Goal: Find specific page/section: Find specific page/section

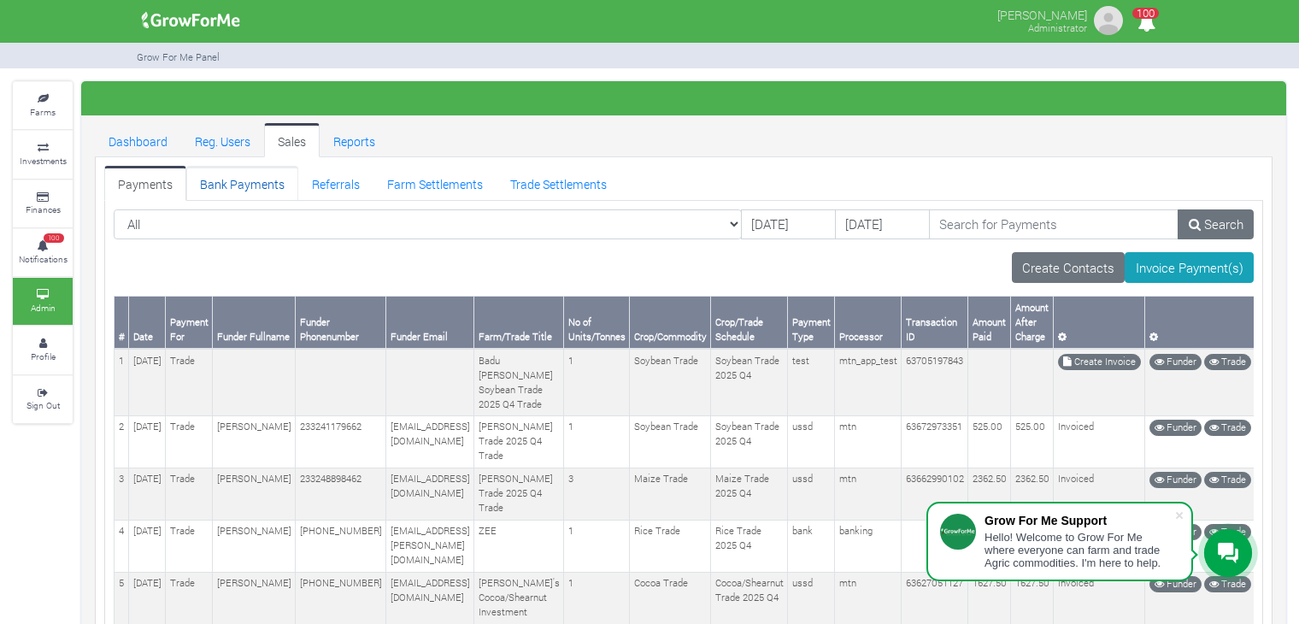
click at [260, 179] on link "Bank Payments" at bounding box center [242, 183] width 112 height 34
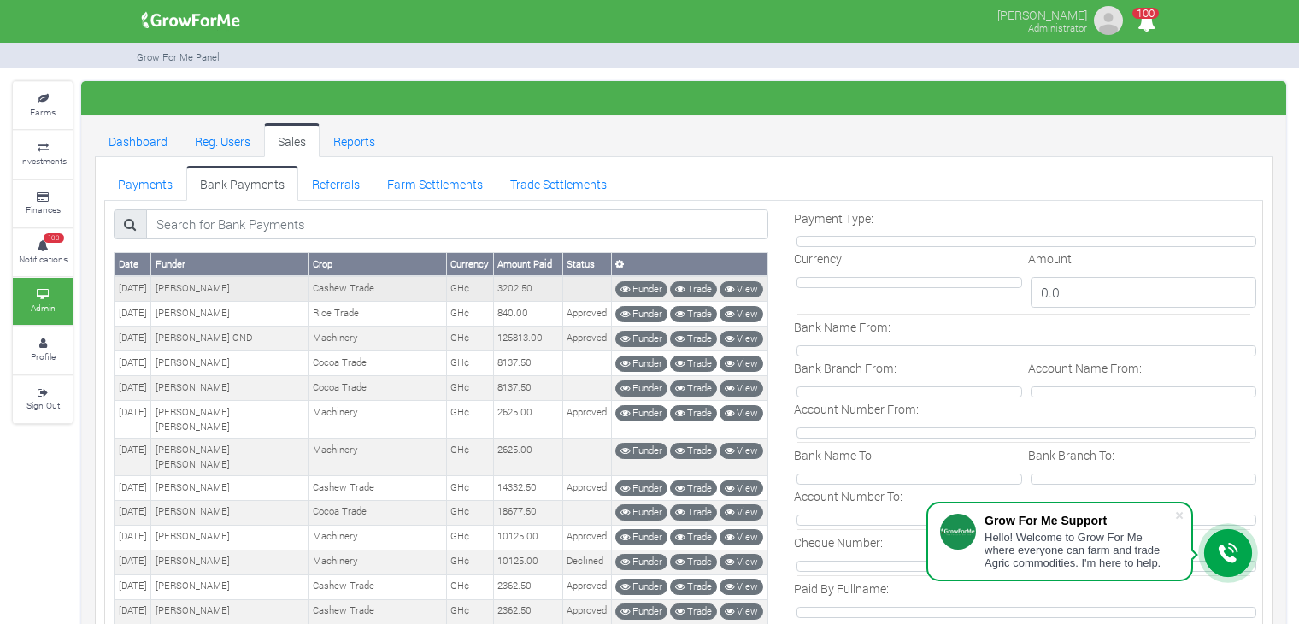
drag, startPoint x: 261, startPoint y: 285, endPoint x: 176, endPoint y: 287, distance: 84.6
click at [176, 287] on td "[PERSON_NAME]" at bounding box center [229, 288] width 157 height 25
copy td "[PERSON_NAME]"
